Goal: Transaction & Acquisition: Purchase product/service

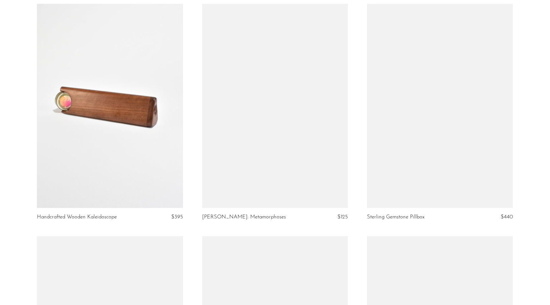
scroll to position [1704, 0]
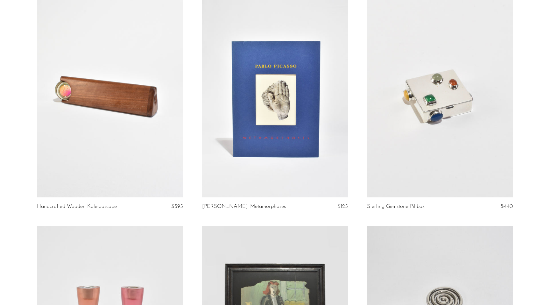
click at [108, 91] on link at bounding box center [110, 95] width 146 height 204
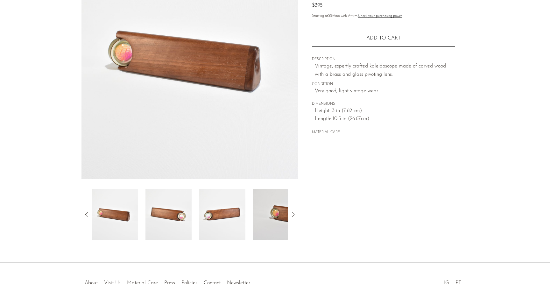
scroll to position [110, 0]
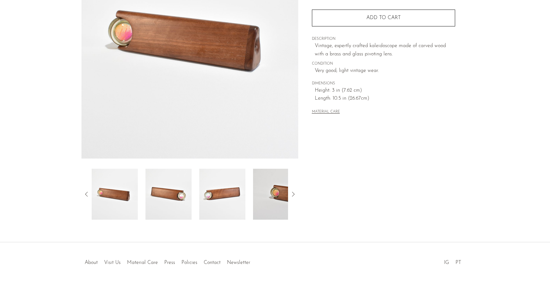
click at [157, 198] on img at bounding box center [168, 194] width 46 height 51
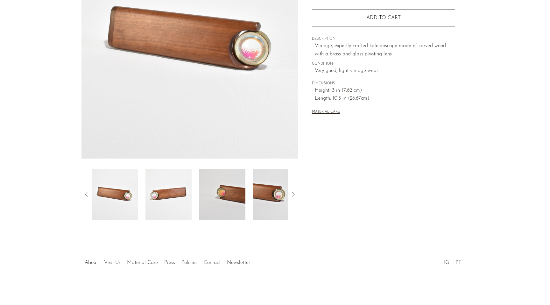
click at [174, 195] on img at bounding box center [168, 194] width 46 height 51
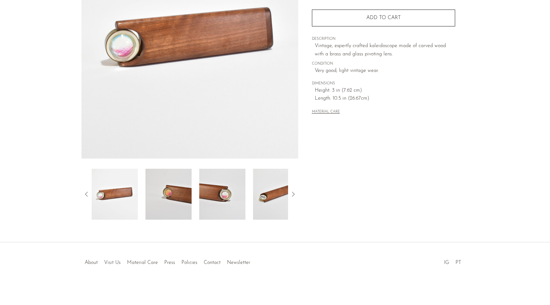
click at [182, 195] on img at bounding box center [168, 194] width 46 height 51
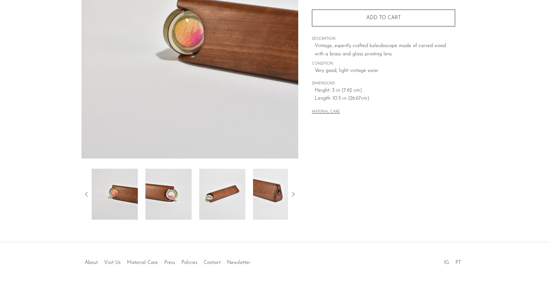
click at [202, 198] on img at bounding box center [222, 194] width 46 height 51
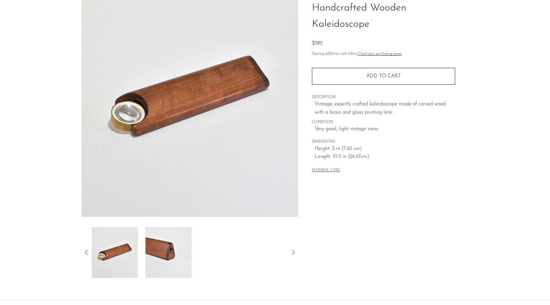
scroll to position [72, 0]
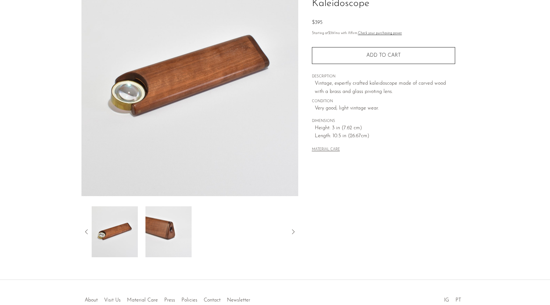
click at [127, 234] on img at bounding box center [115, 231] width 46 height 51
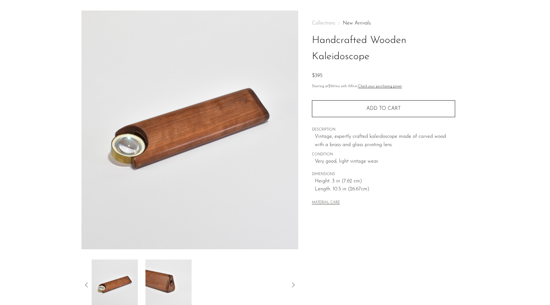
scroll to position [0, 0]
